Goal: Transaction & Acquisition: Purchase product/service

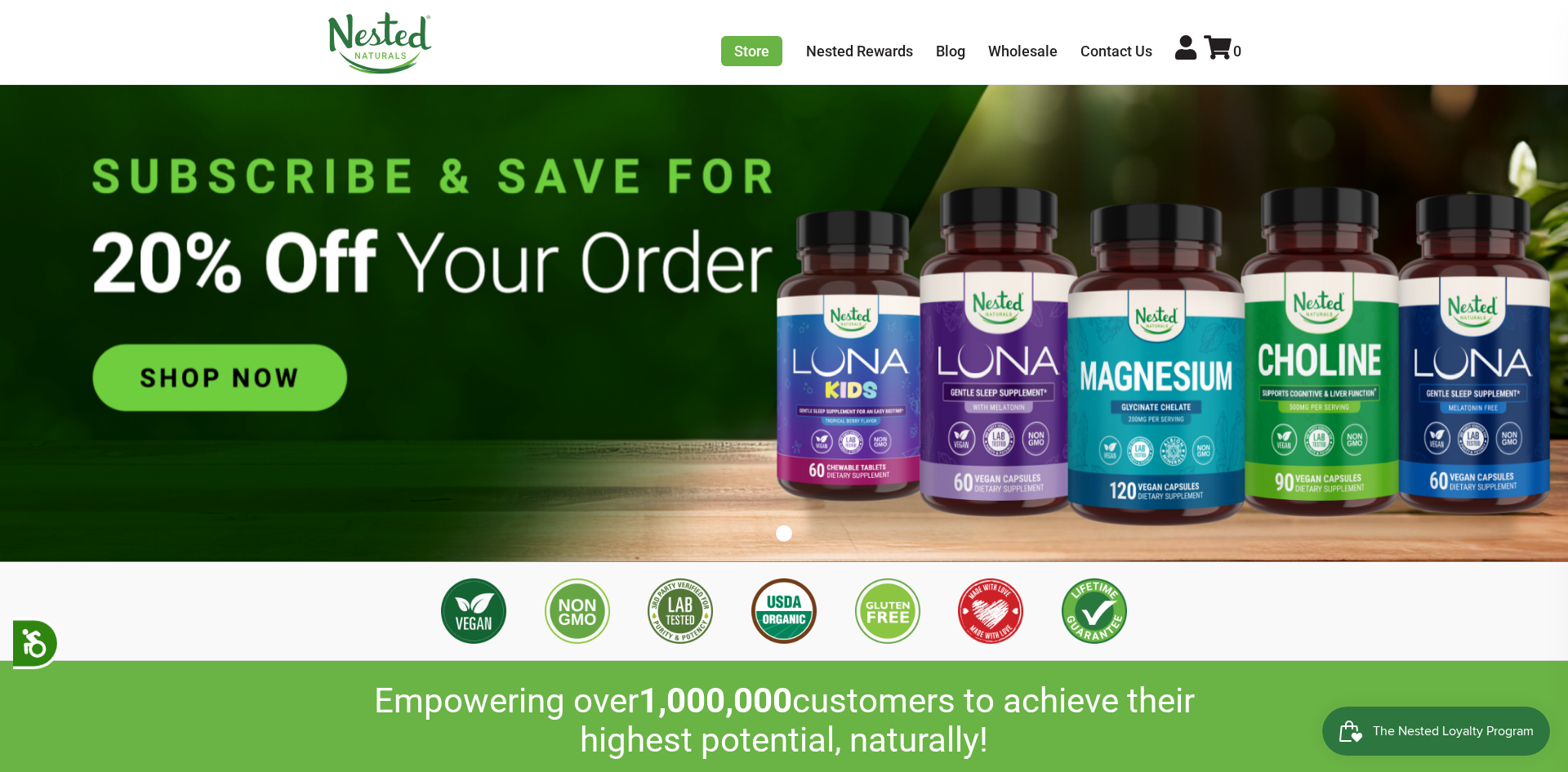
scroll to position [0, 287]
click at [255, 405] on img at bounding box center [784, 286] width 1568 height 551
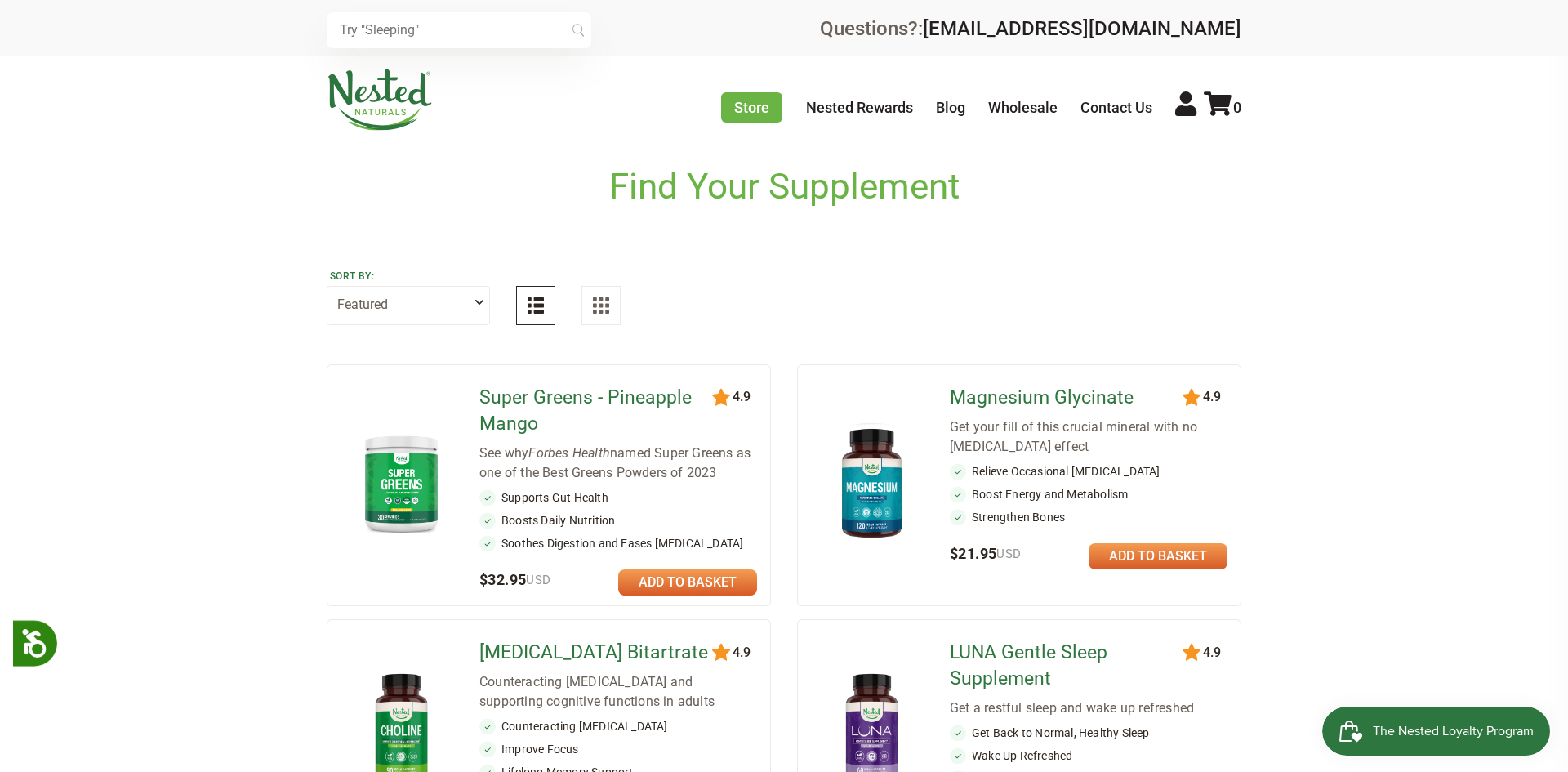
click at [650, 580] on link at bounding box center [688, 583] width 139 height 26
click at [403, 495] on img at bounding box center [402, 483] width 96 height 110
click at [710, 575] on link at bounding box center [688, 583] width 139 height 26
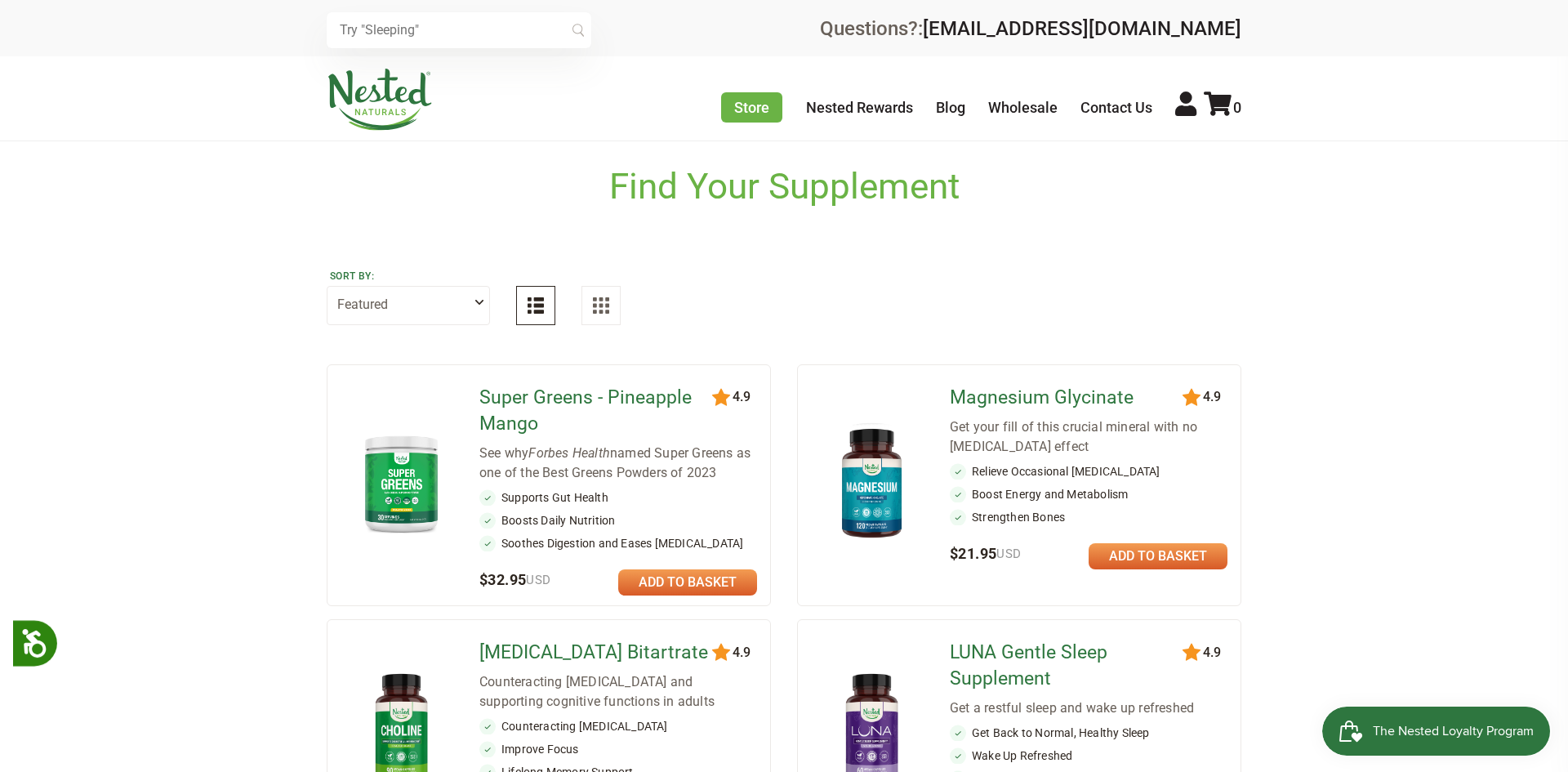
click at [656, 576] on link at bounding box center [688, 583] width 139 height 26
click at [415, 474] on img at bounding box center [402, 483] width 96 height 110
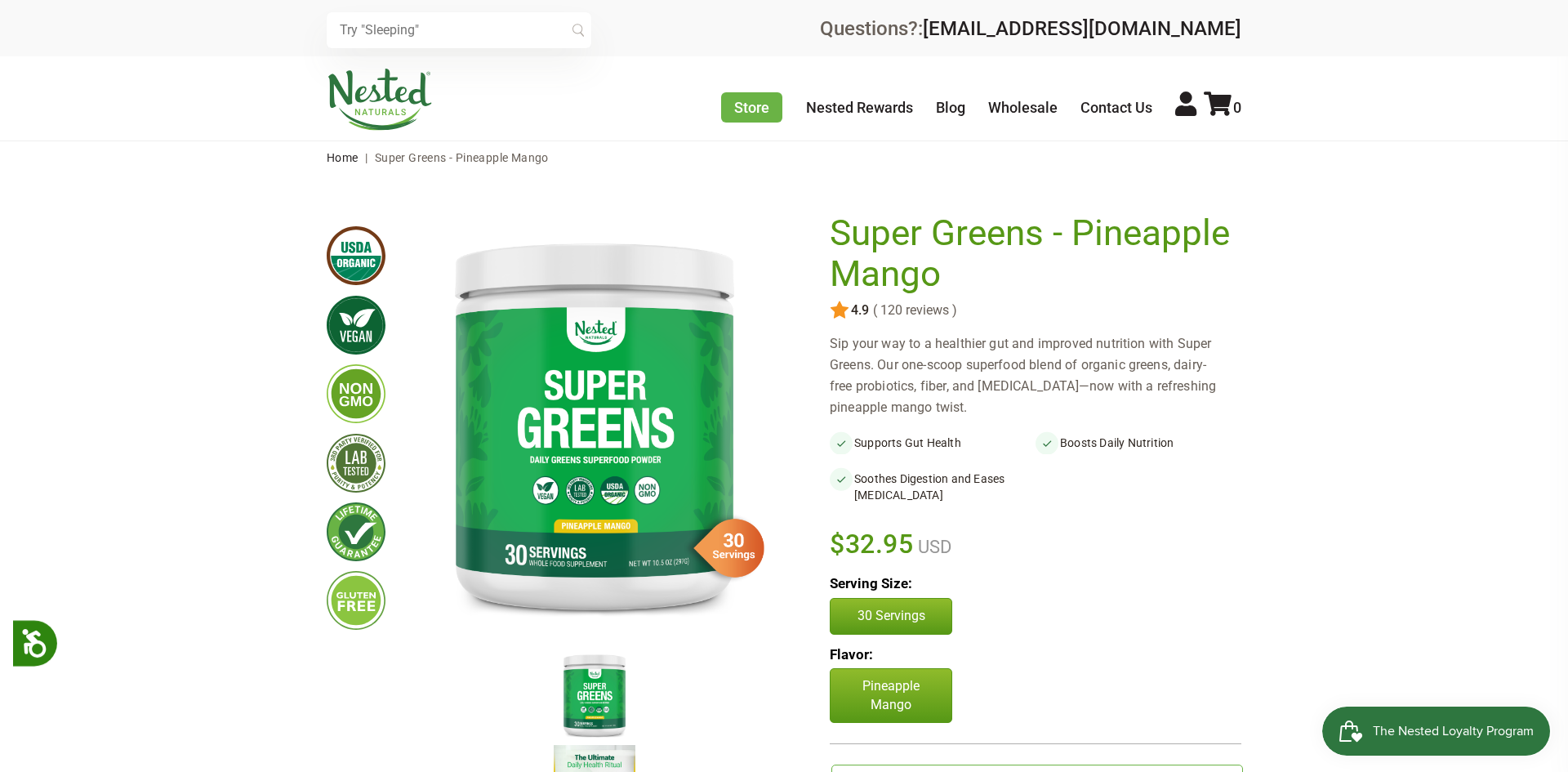
click at [992, 594] on div "Serving Size: 30 Servings" at bounding box center [1035, 604] width 412 height 60
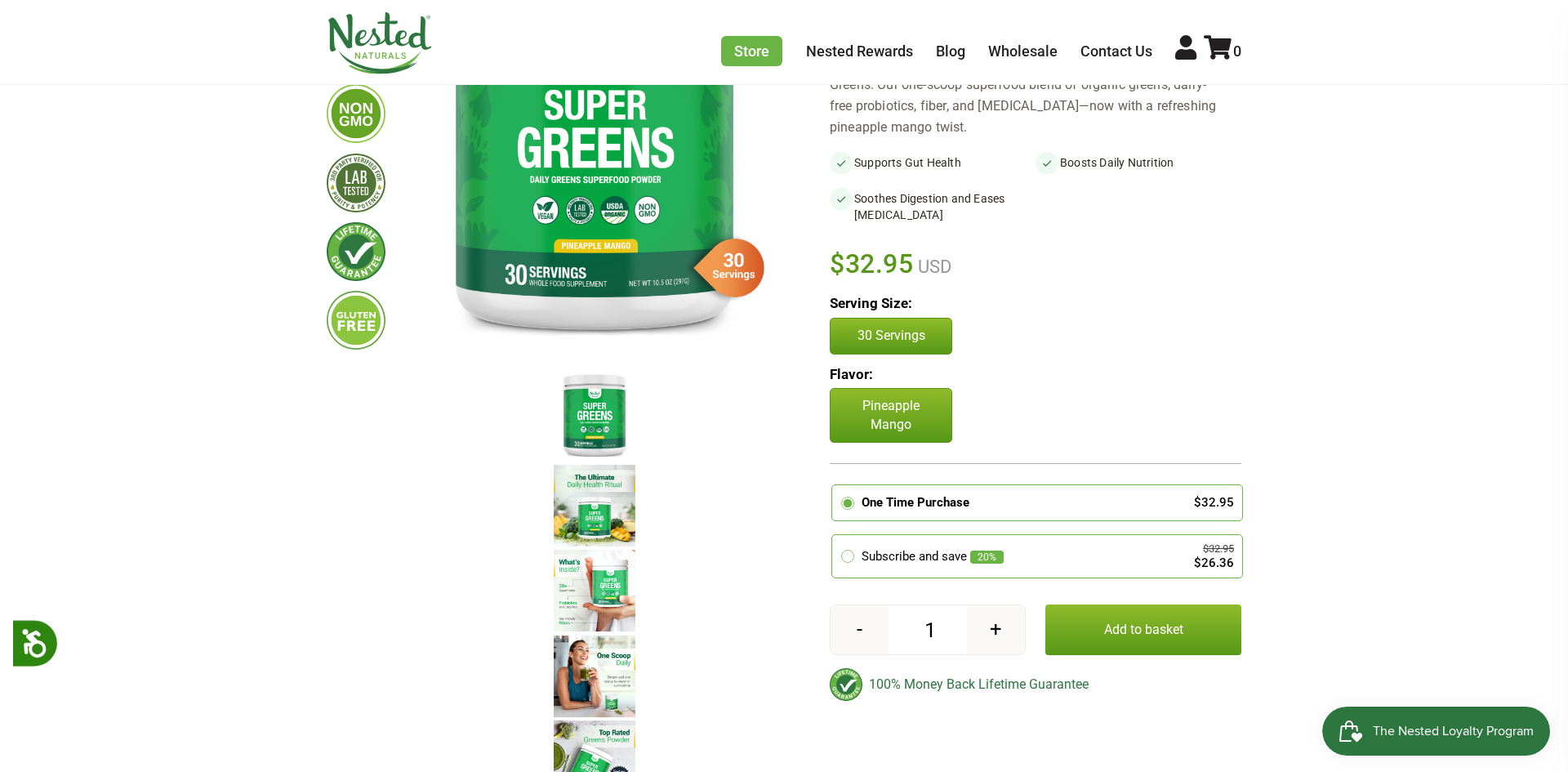
scroll to position [295, 0]
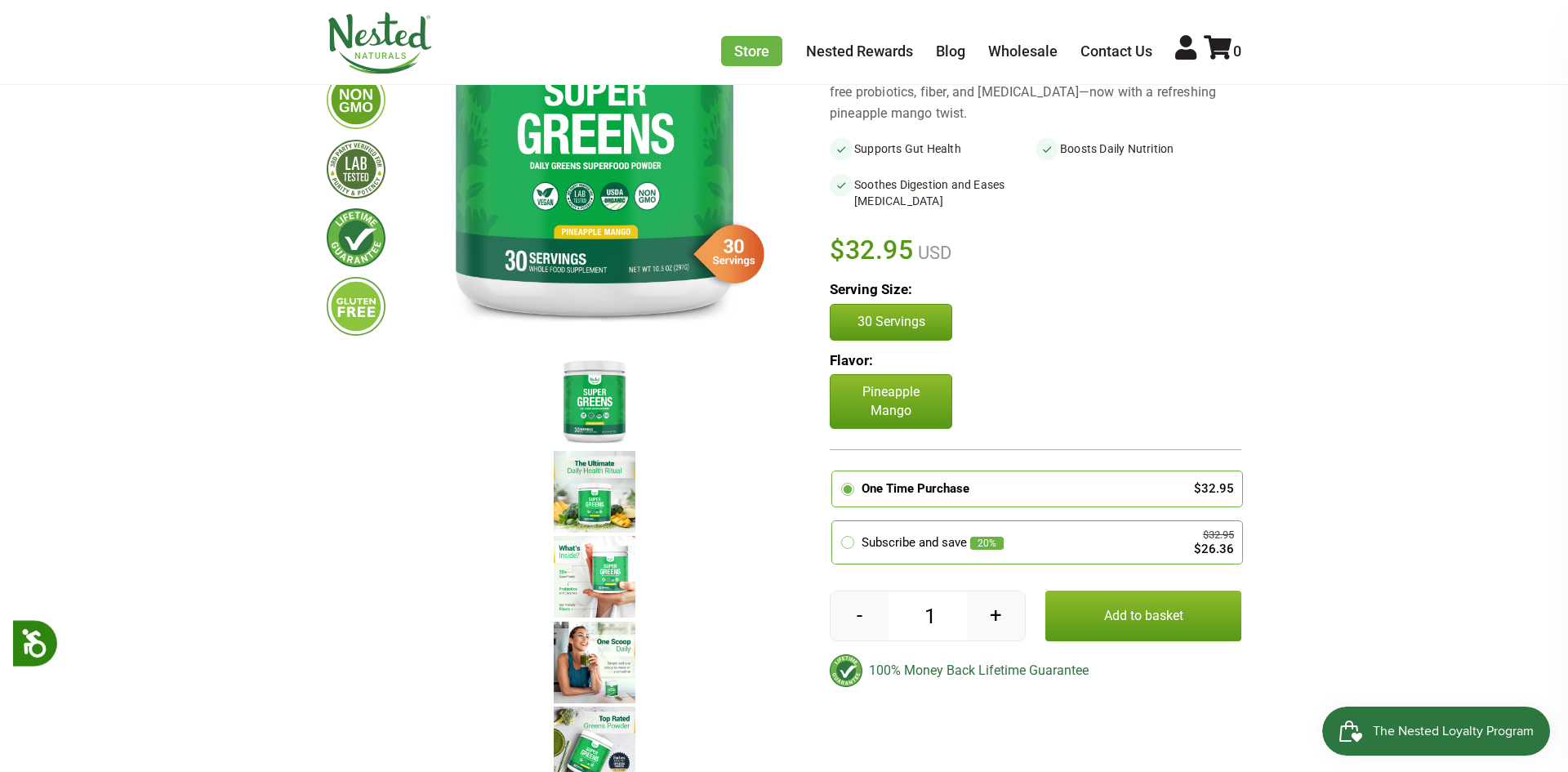
click at [1145, 618] on button "Add to basket" at bounding box center [1143, 616] width 196 height 50
